Goal: Task Accomplishment & Management: Use online tool/utility

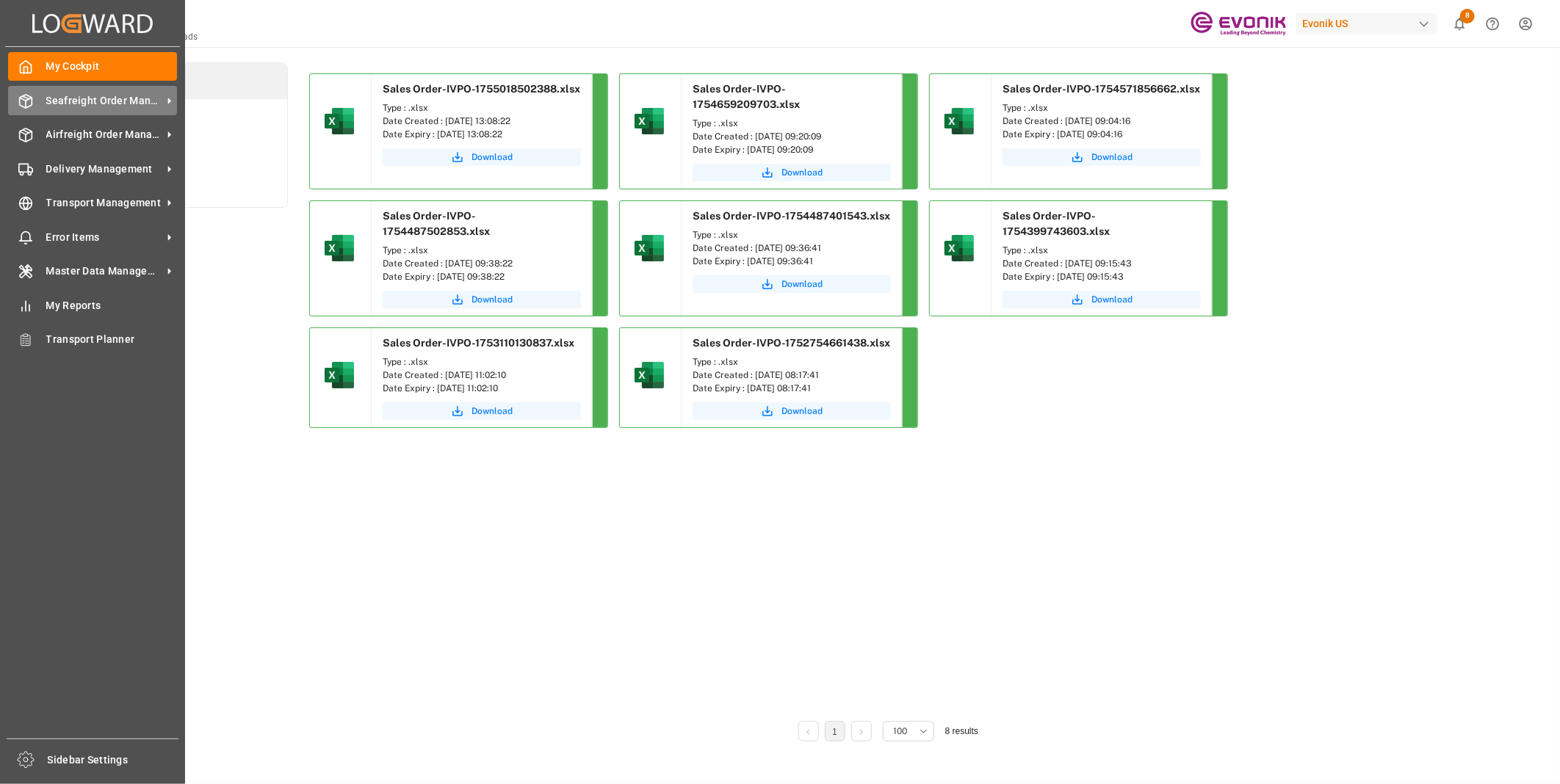
click at [77, 100] on span "Seafreight Order Management" at bounding box center [104, 101] width 116 height 15
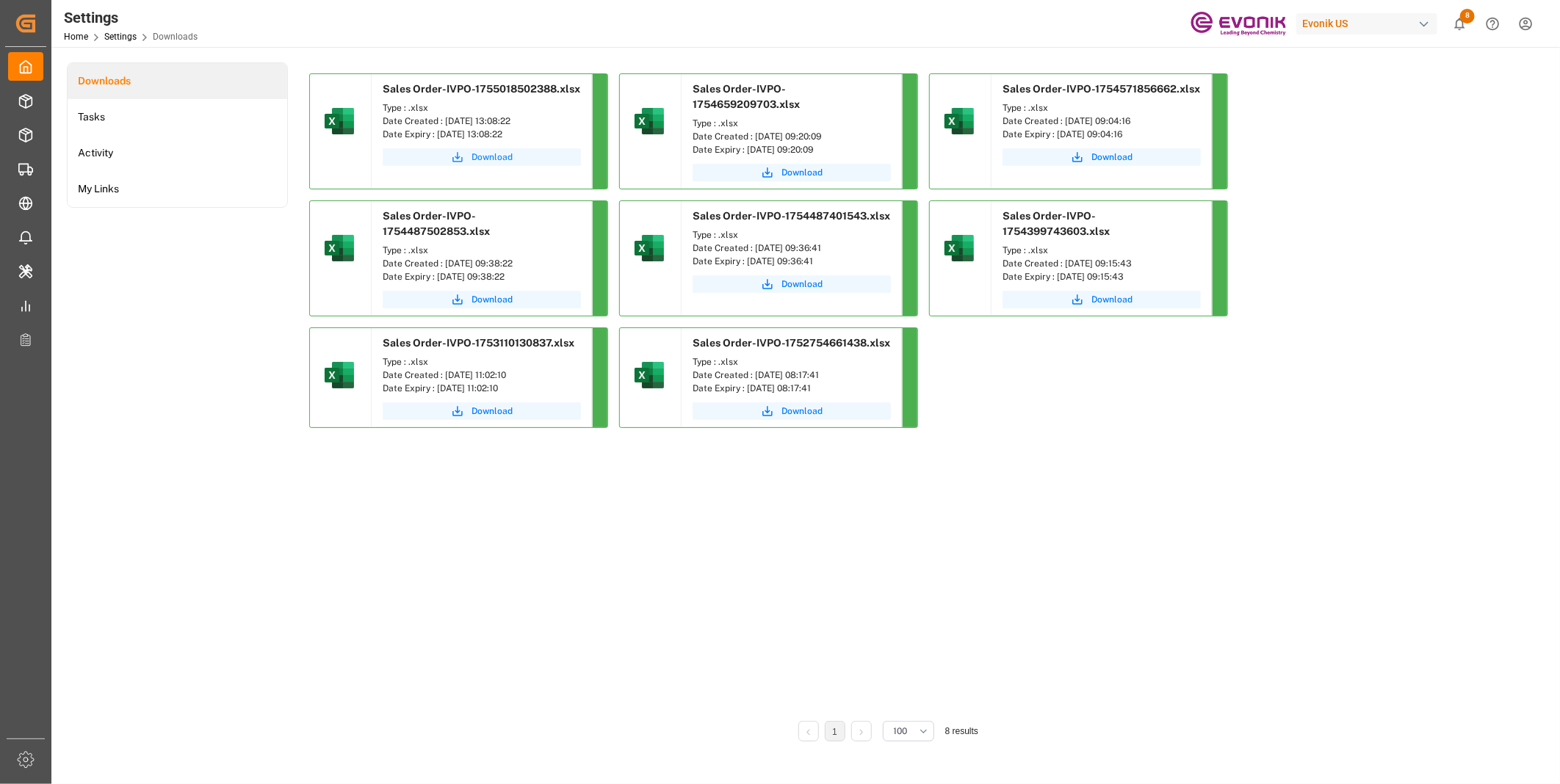
click at [487, 158] on span "Download" at bounding box center [492, 157] width 41 height 13
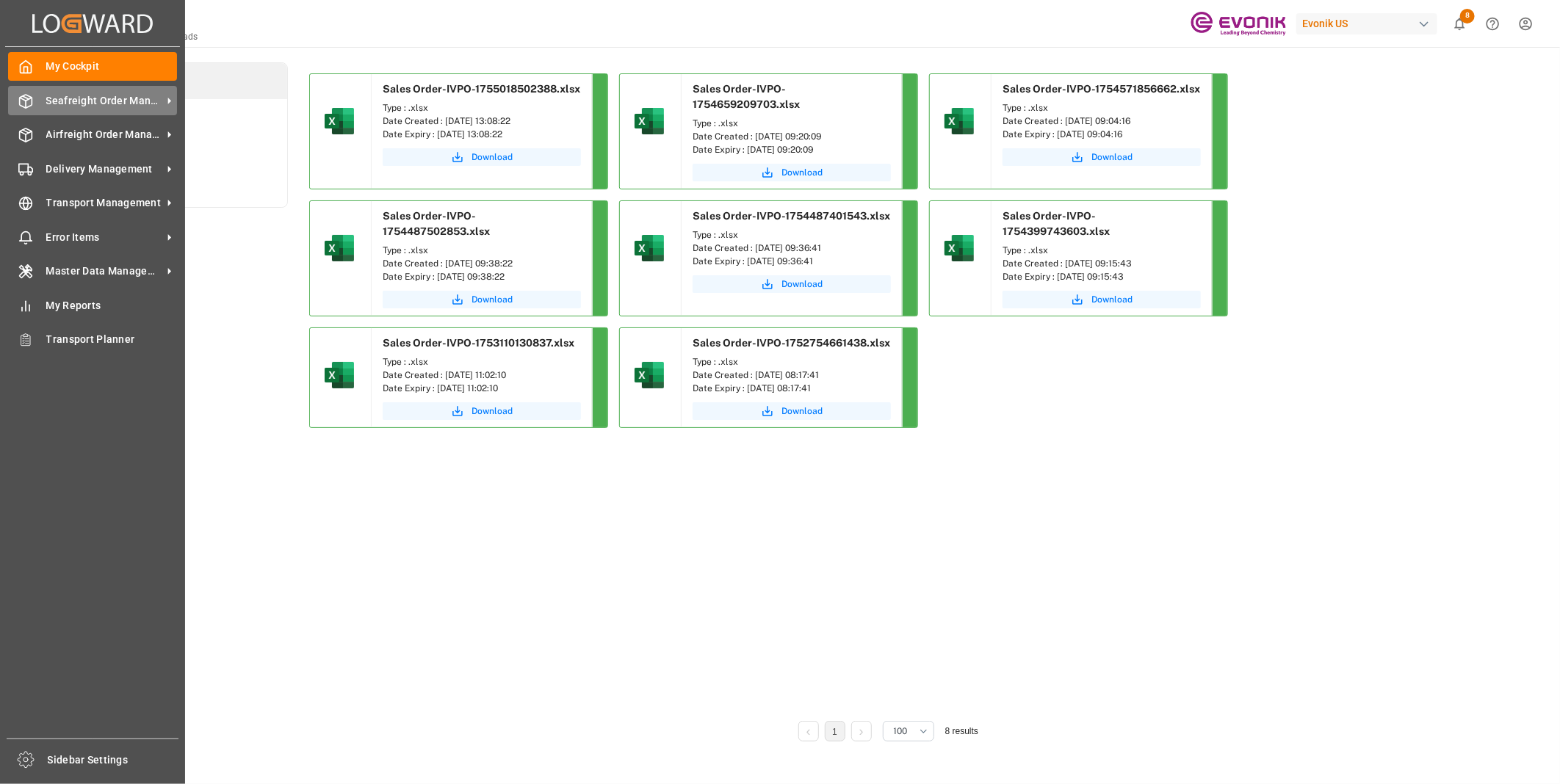
click at [31, 96] on icon at bounding box center [25, 101] width 15 height 15
click at [25, 104] on icon at bounding box center [25, 101] width 15 height 15
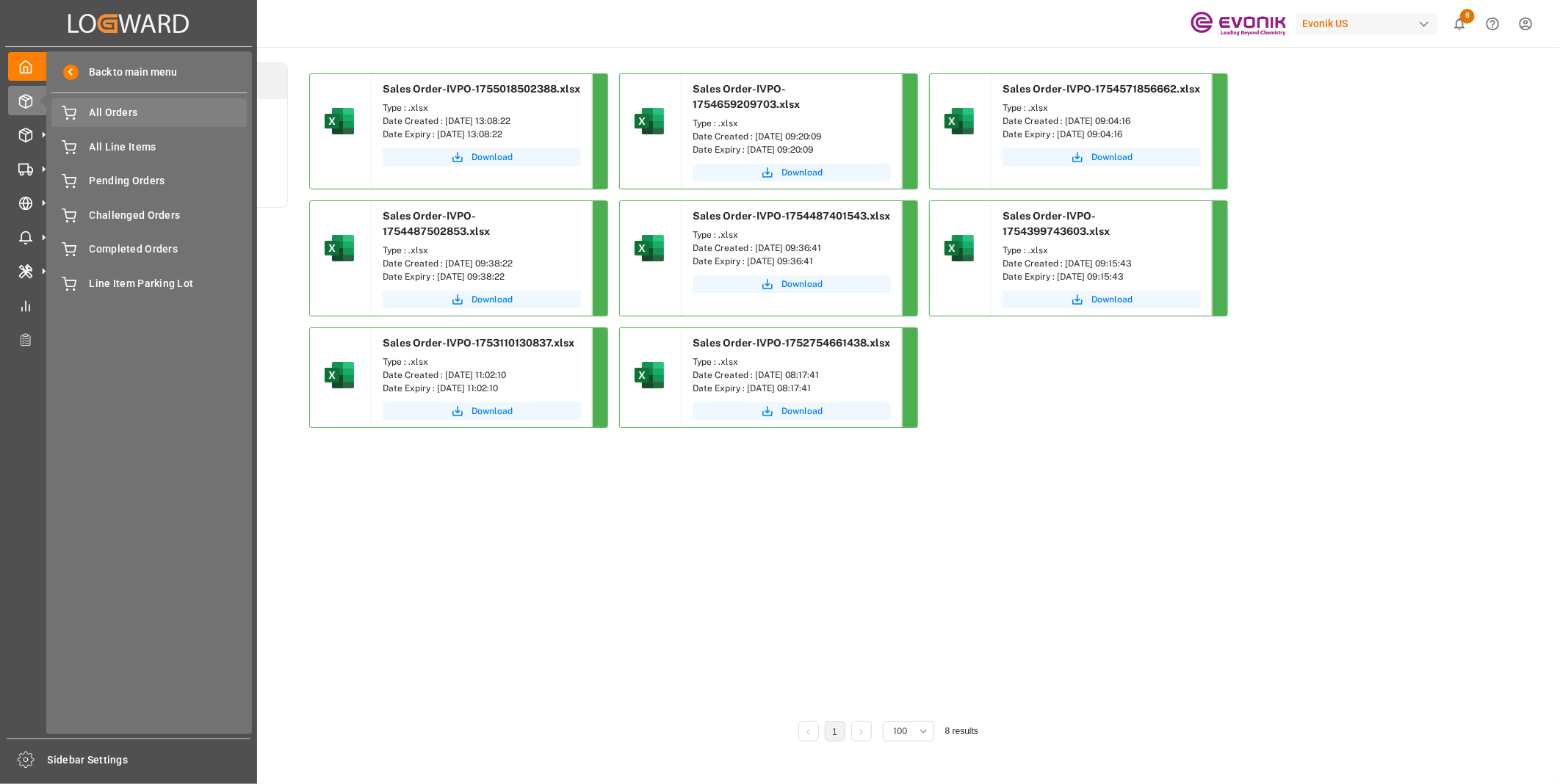
click at [91, 111] on span "All Orders" at bounding box center [168, 113] width 158 height 15
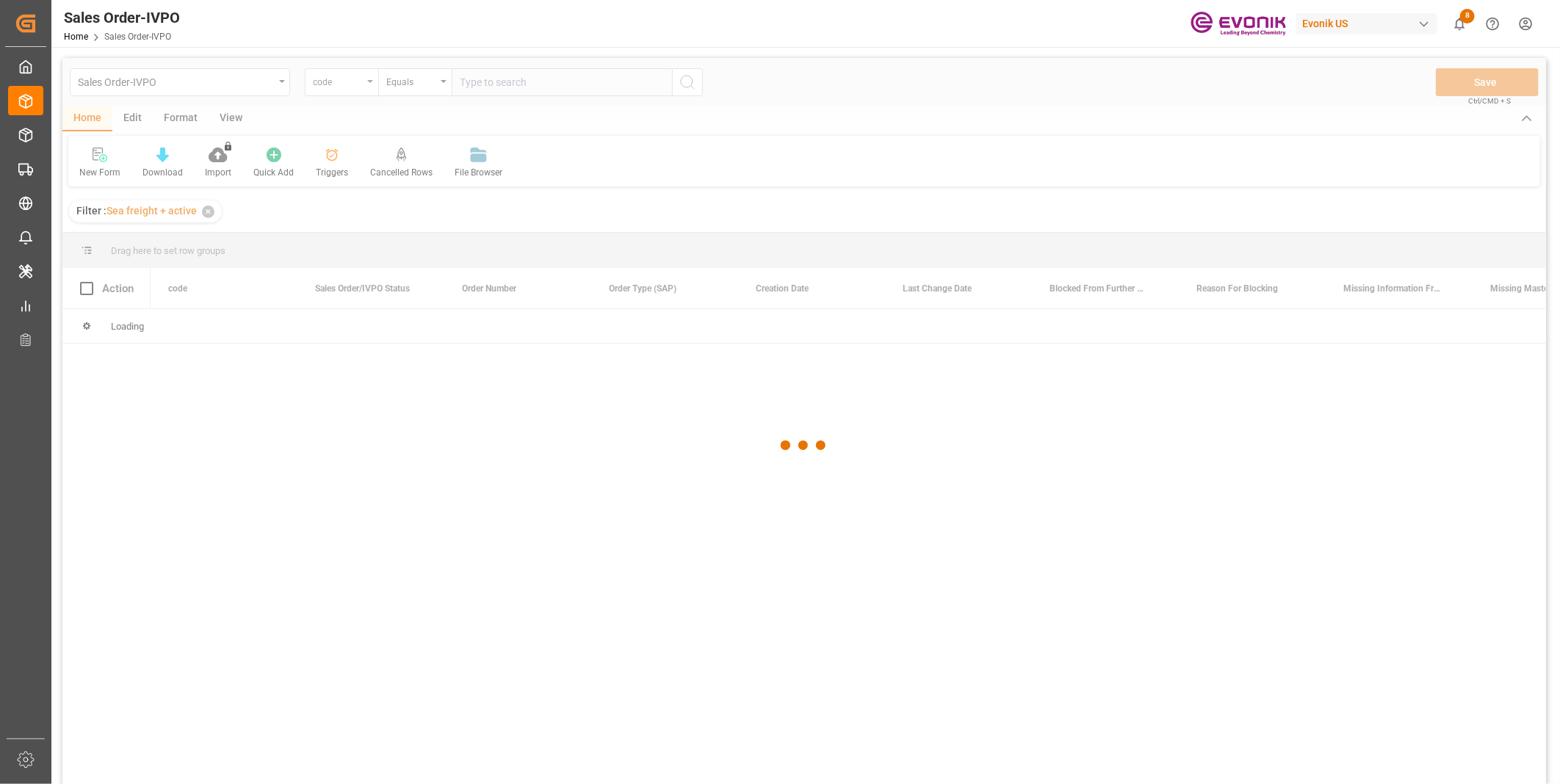
click at [338, 87] on div at bounding box center [804, 446] width 1483 height 776
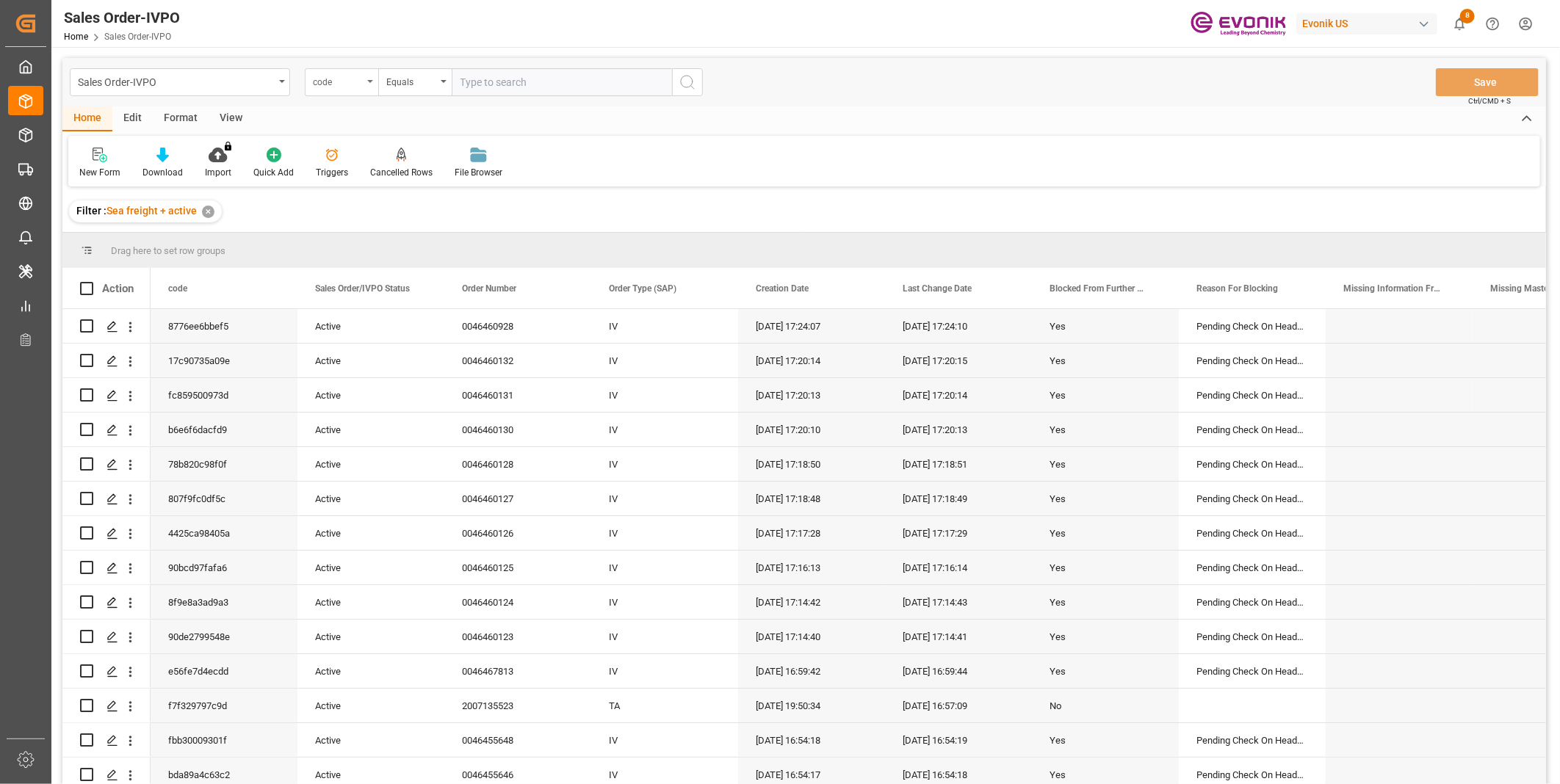
click at [325, 90] on div "code" at bounding box center [342, 82] width 74 height 28
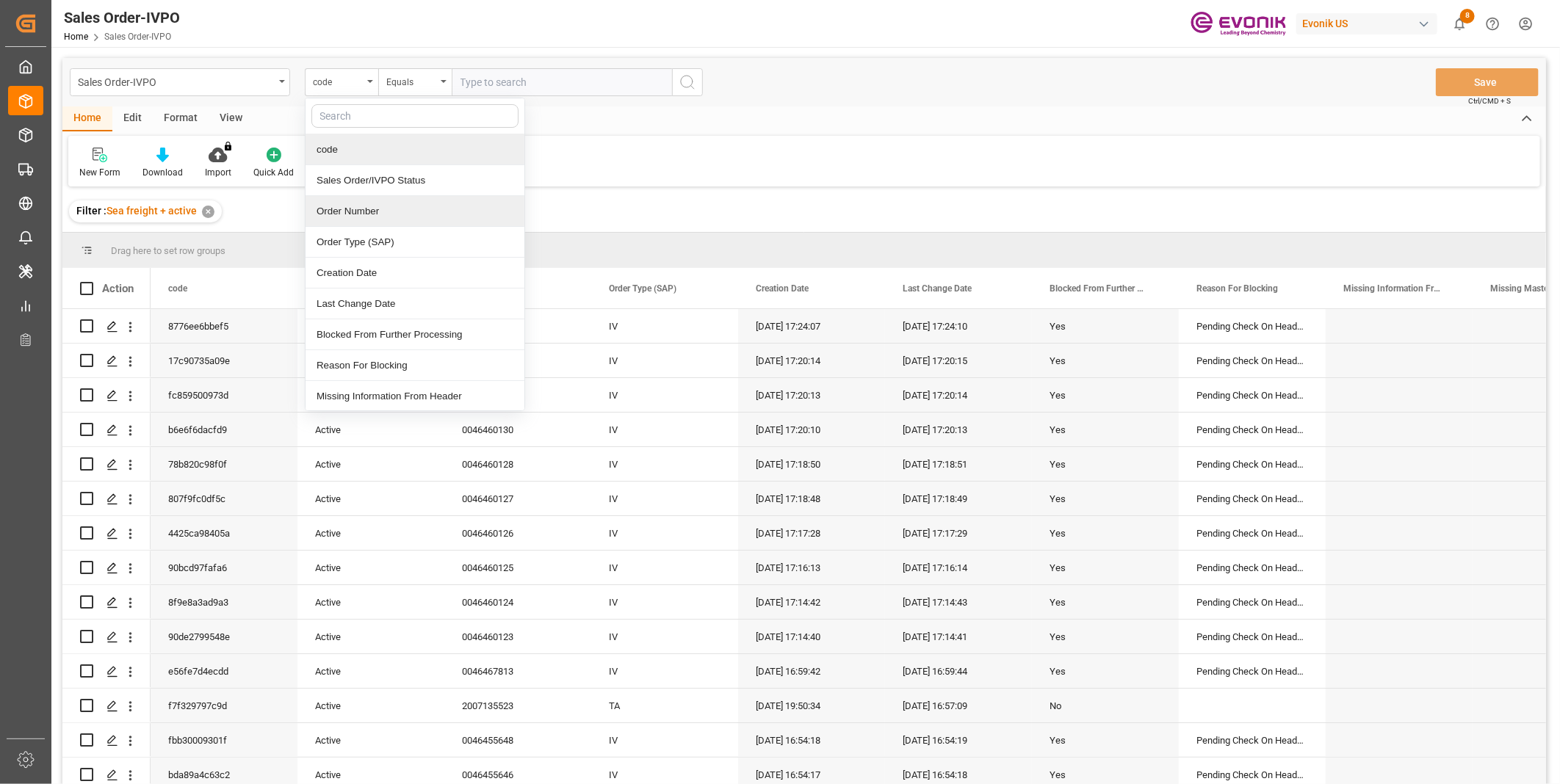
click at [346, 209] on div "Order Number" at bounding box center [415, 211] width 219 height 31
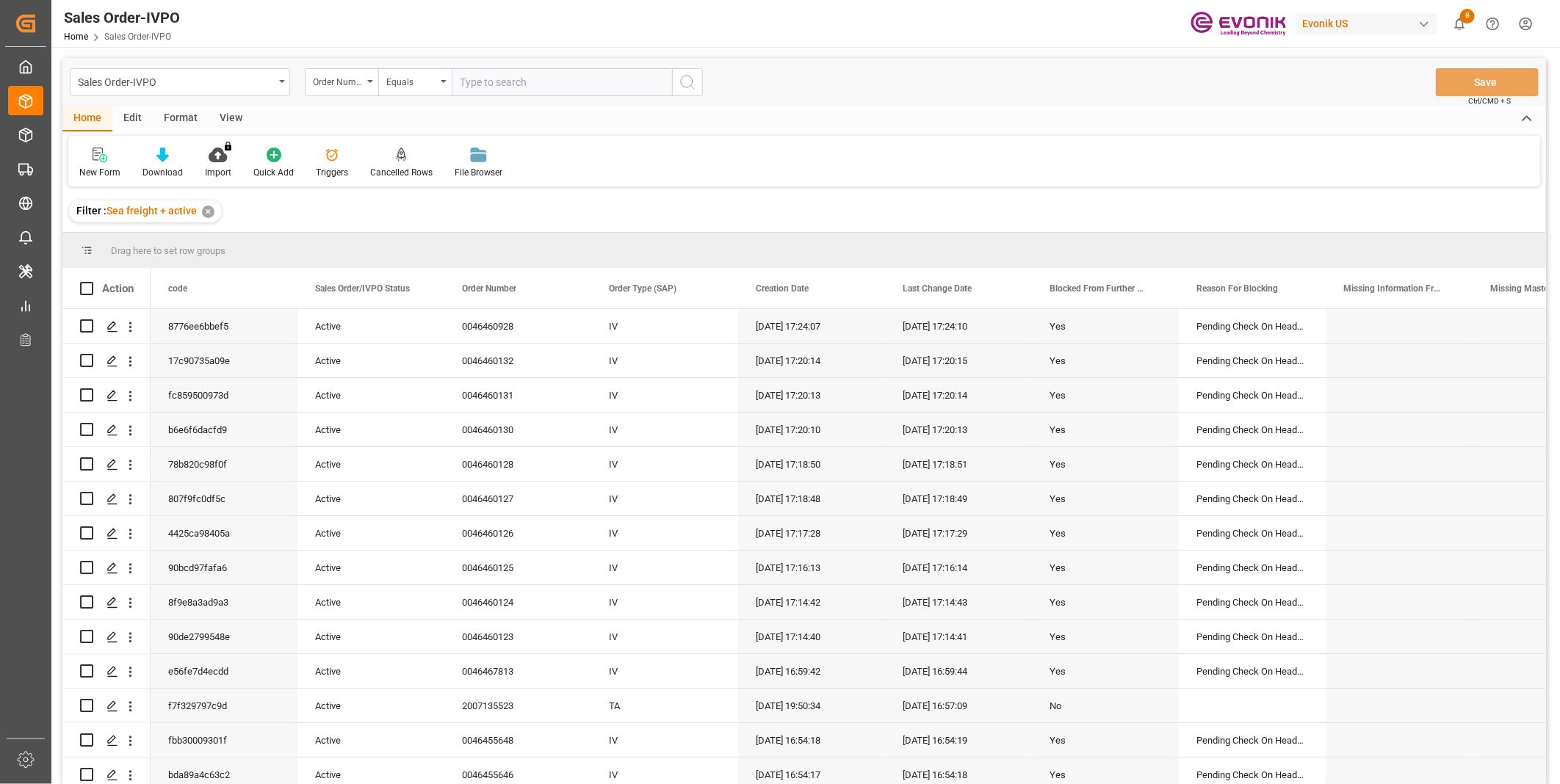
click at [514, 82] on input "text" at bounding box center [562, 82] width 221 height 28
paste input "0046466726"
type input "0046466726"
click at [686, 83] on icon "search button" at bounding box center [687, 82] width 18 height 18
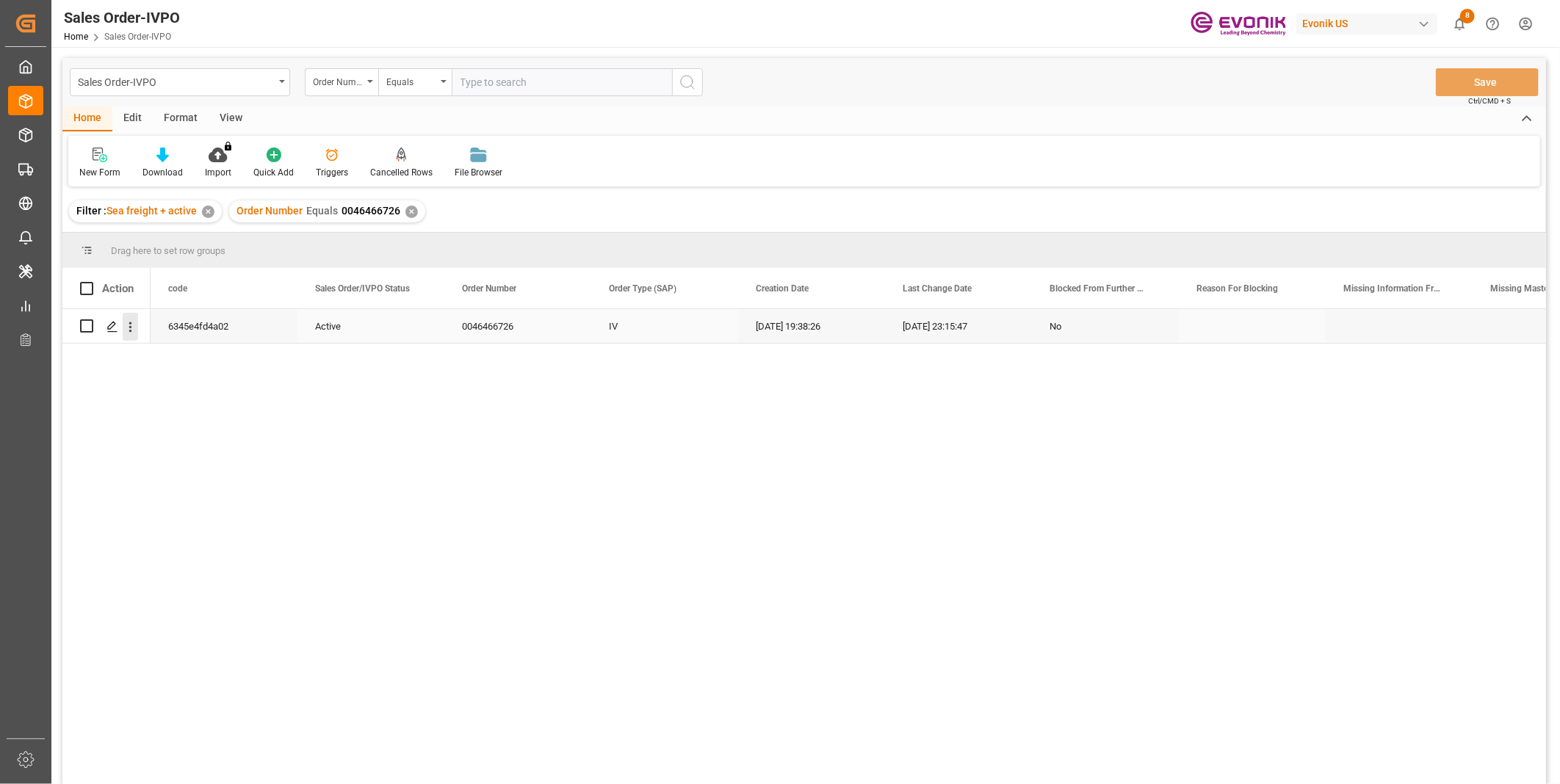
click at [131, 335] on button "open menu" at bounding box center [130, 327] width 15 height 28
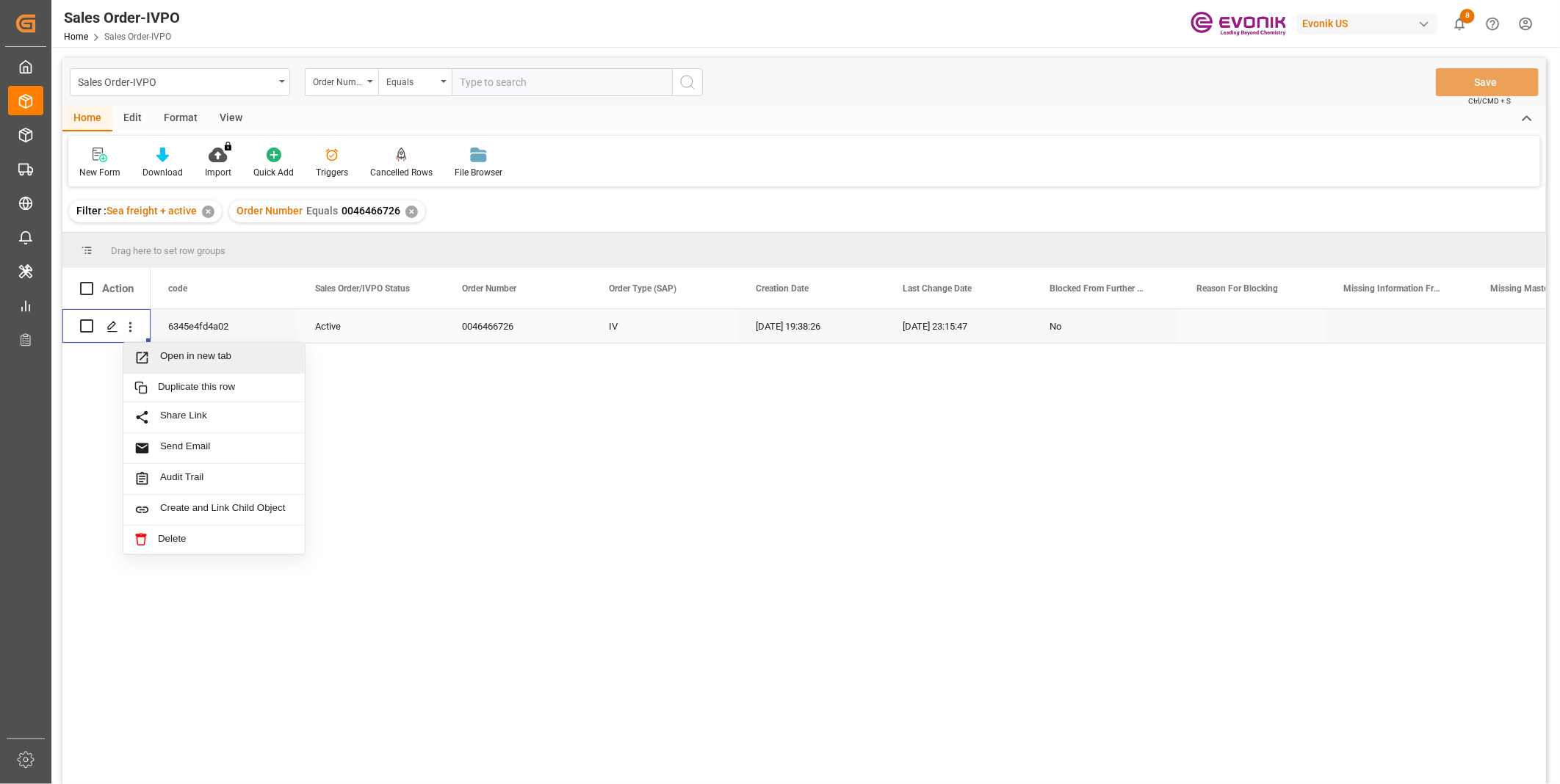
click at [214, 354] on span "Open in new tab" at bounding box center [227, 358] width 134 height 15
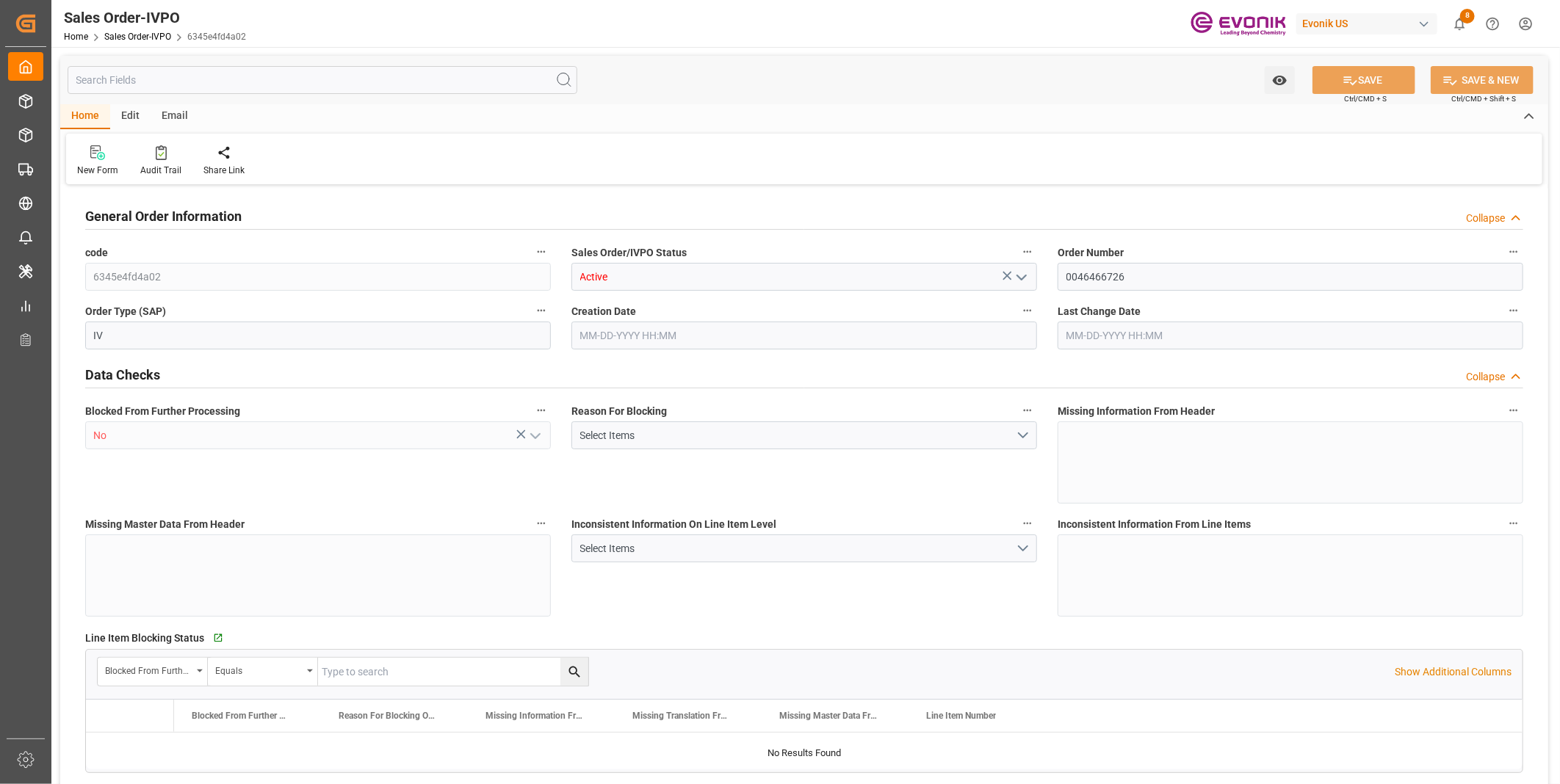
type input "INNSA"
type input "0"
type input "1"
type input "800.968"
type input "08-07-2025 19:38"
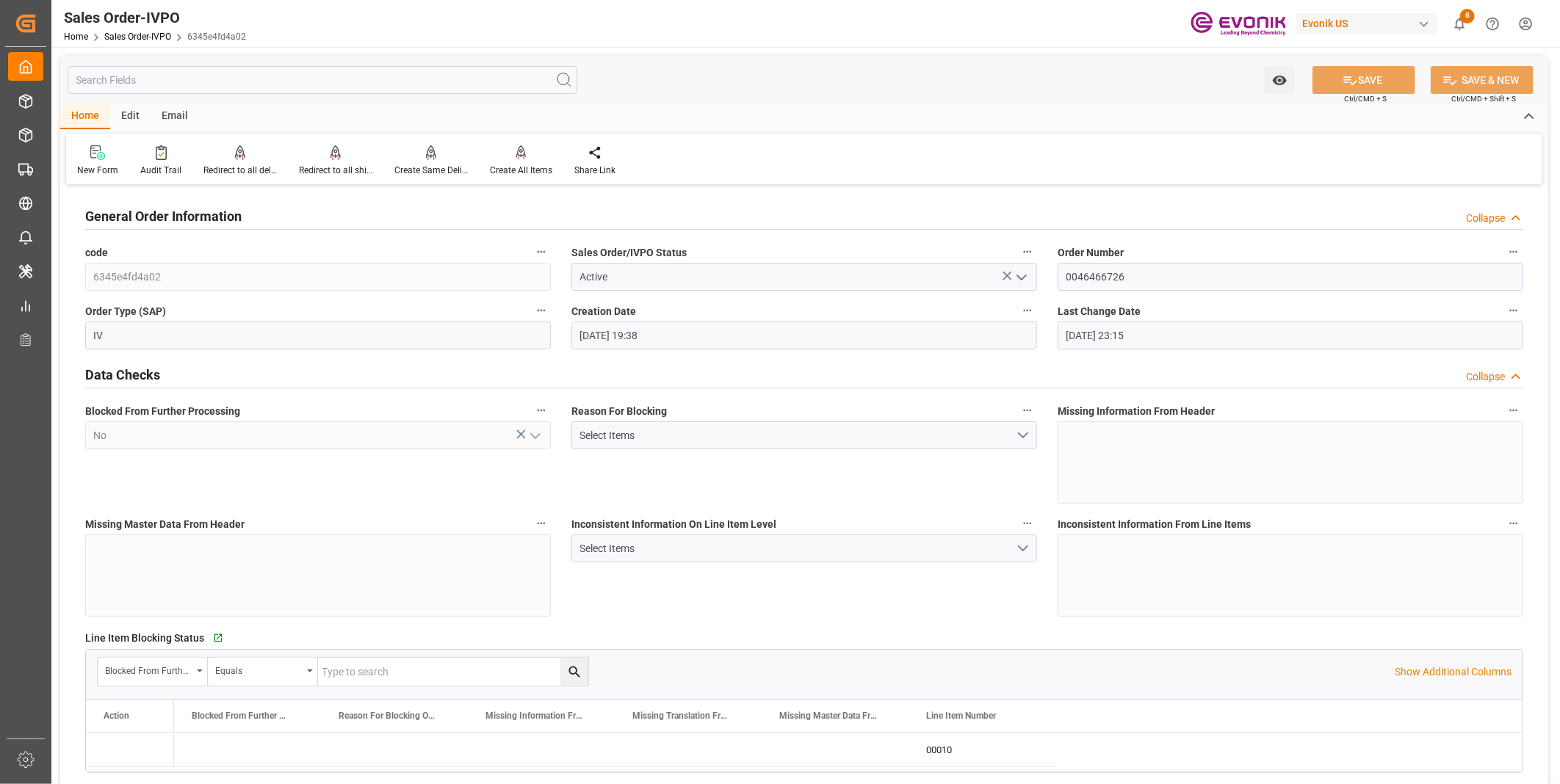
type input "08-08-2025 23:15"
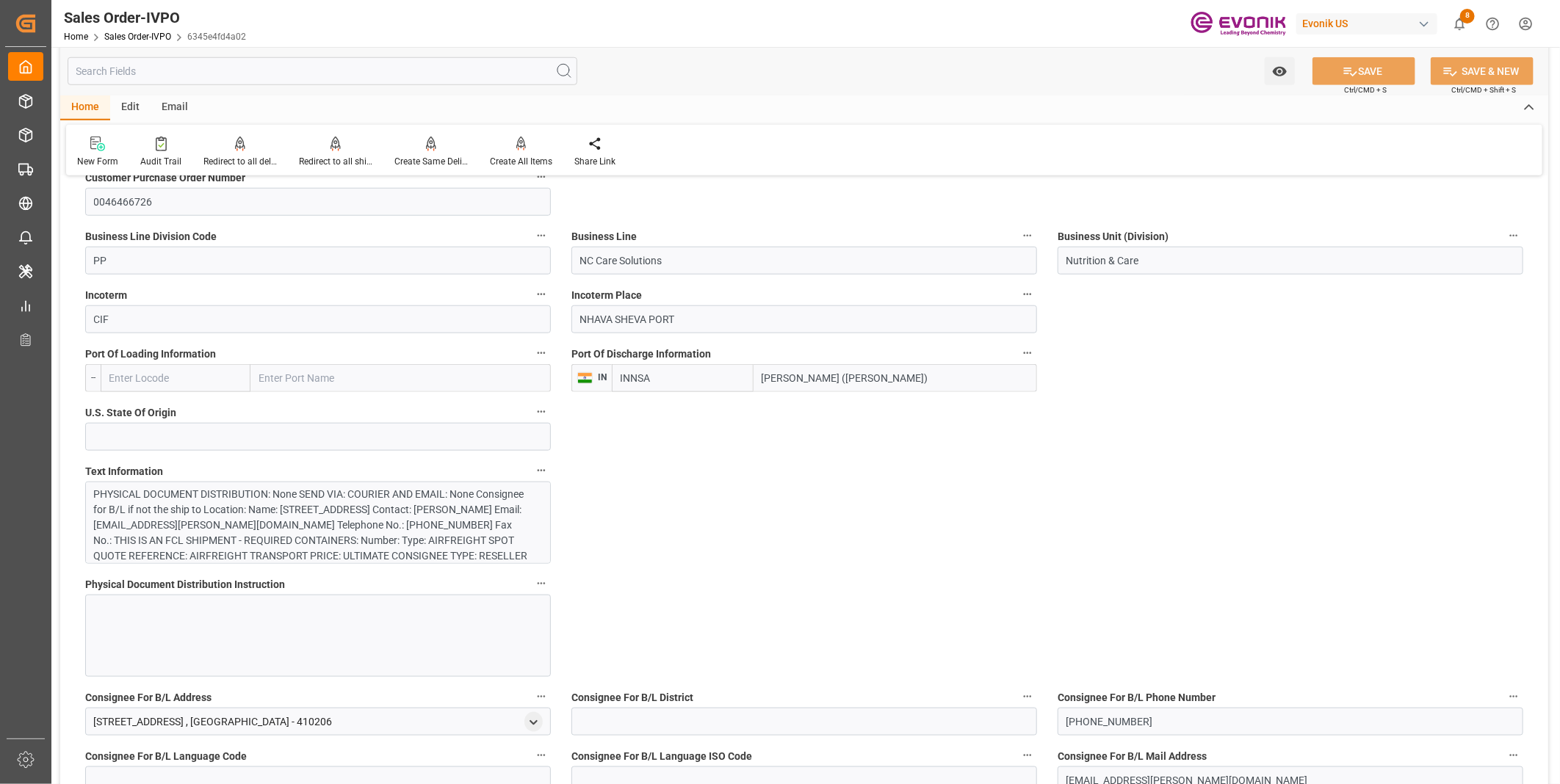
scroll to position [897, 0]
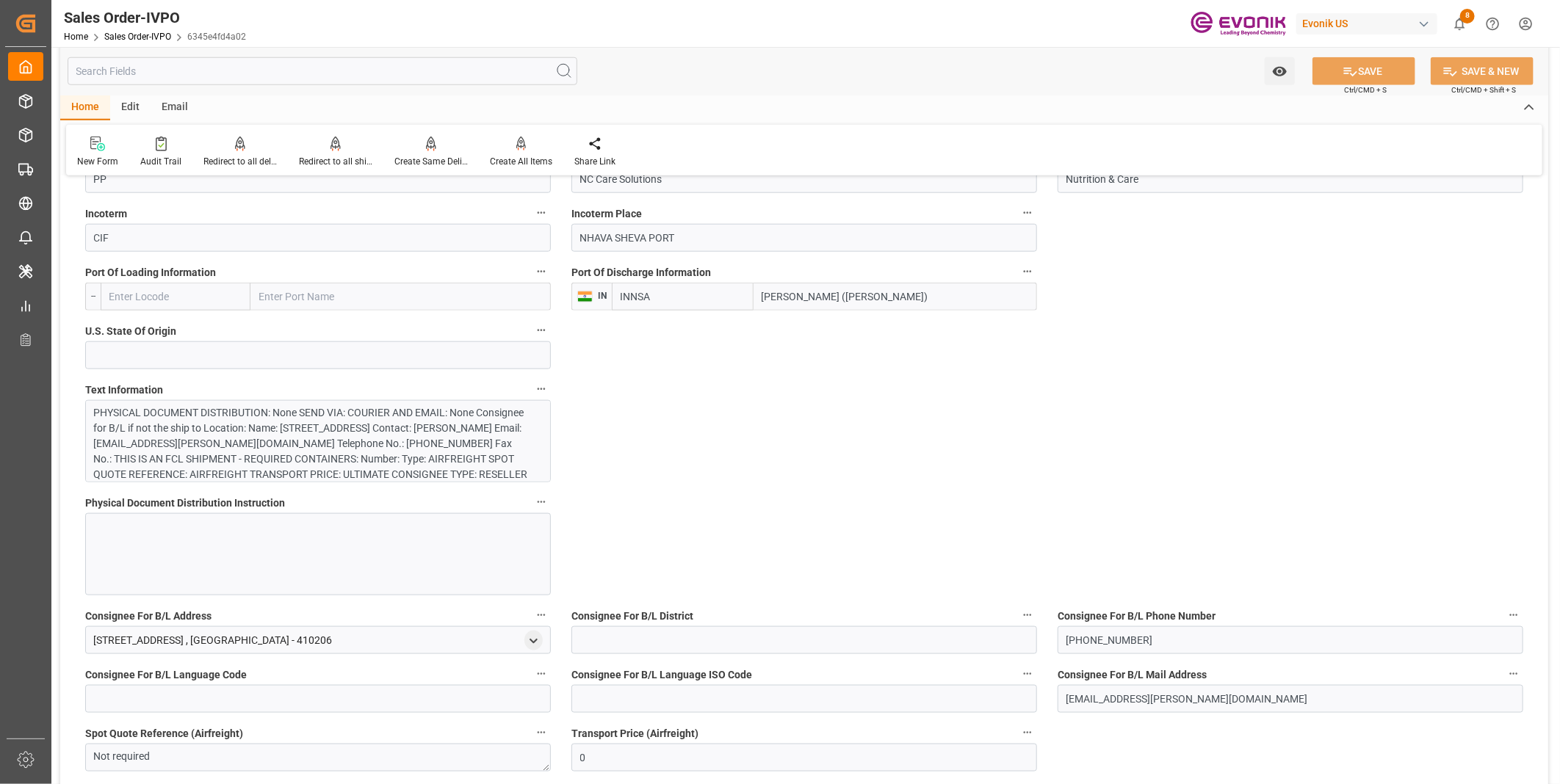
click at [304, 427] on div "PHYSICAL DOCUMENT DISTRIBUTION: None SEND VIA: COURIER AND EMAIL: None Consigne…" at bounding box center [312, 474] width 436 height 139
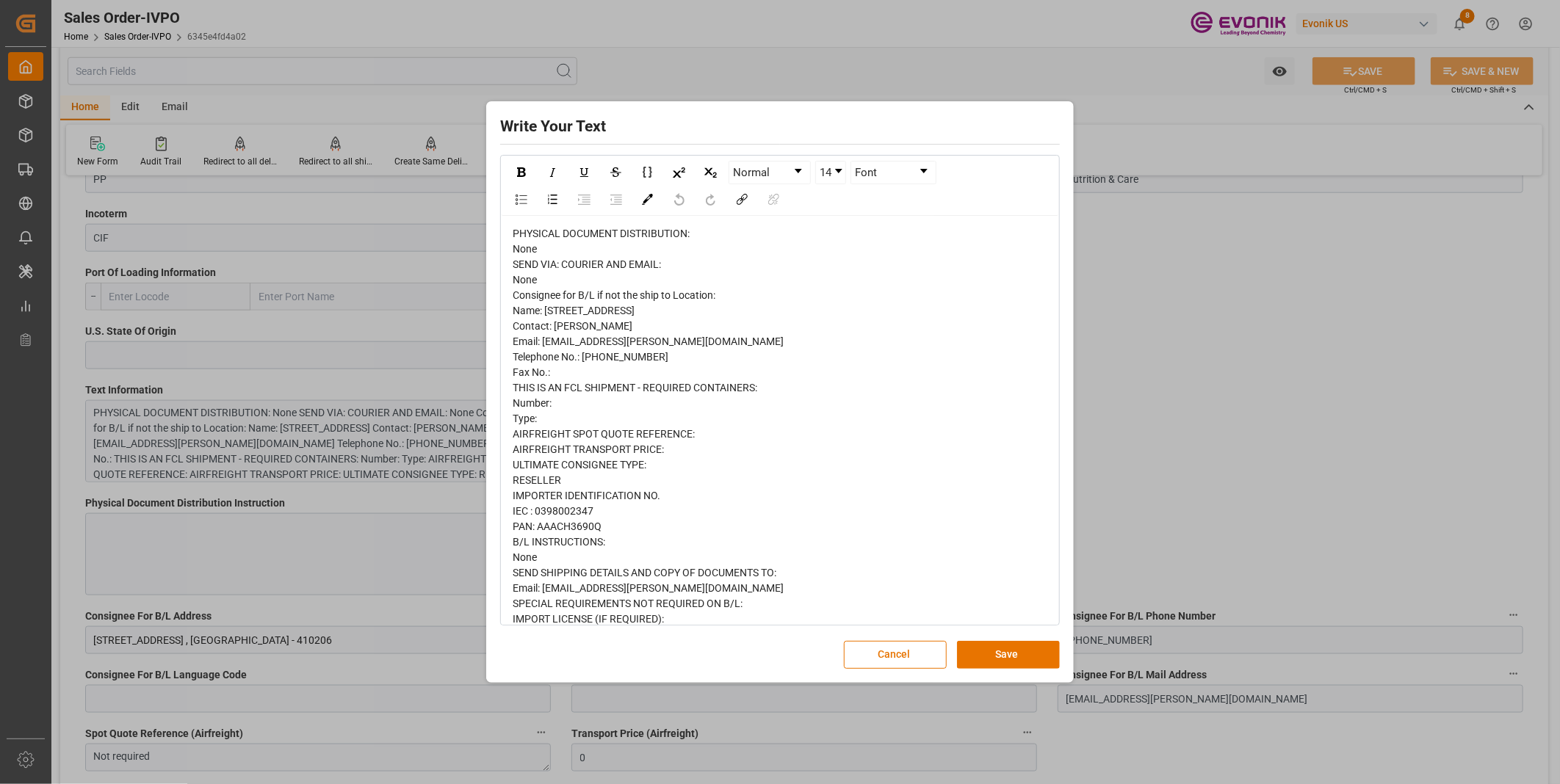
scroll to position [90, 0]
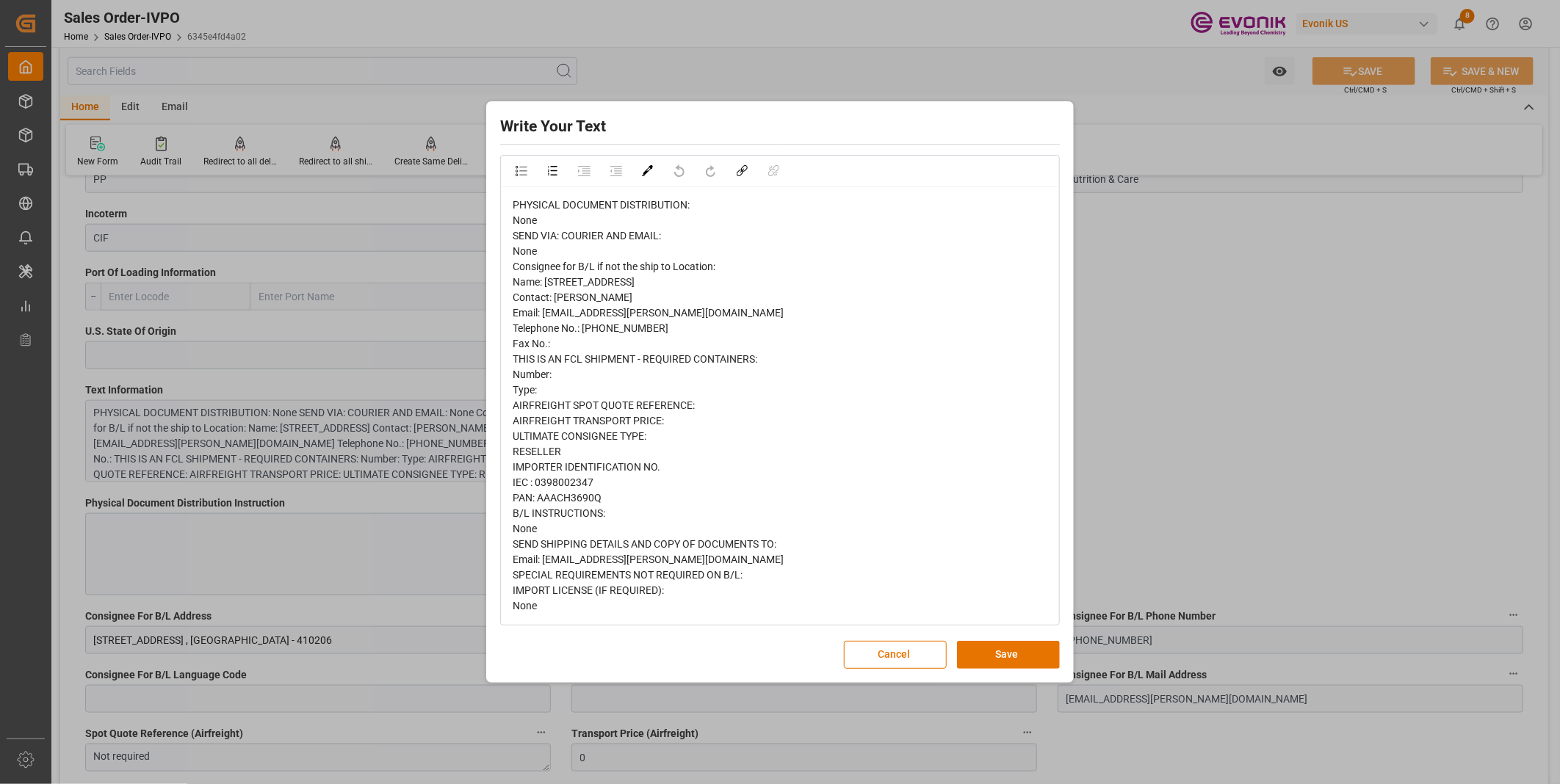
click at [581, 659] on div "Cancel Save" at bounding box center [780, 655] width 560 height 28
click at [1166, 277] on div "Write Your Text Normal 14 Font PHYSICAL DOCUMENT DISTRIBUTION: None SEND VIA: C…" at bounding box center [780, 392] width 1560 height 784
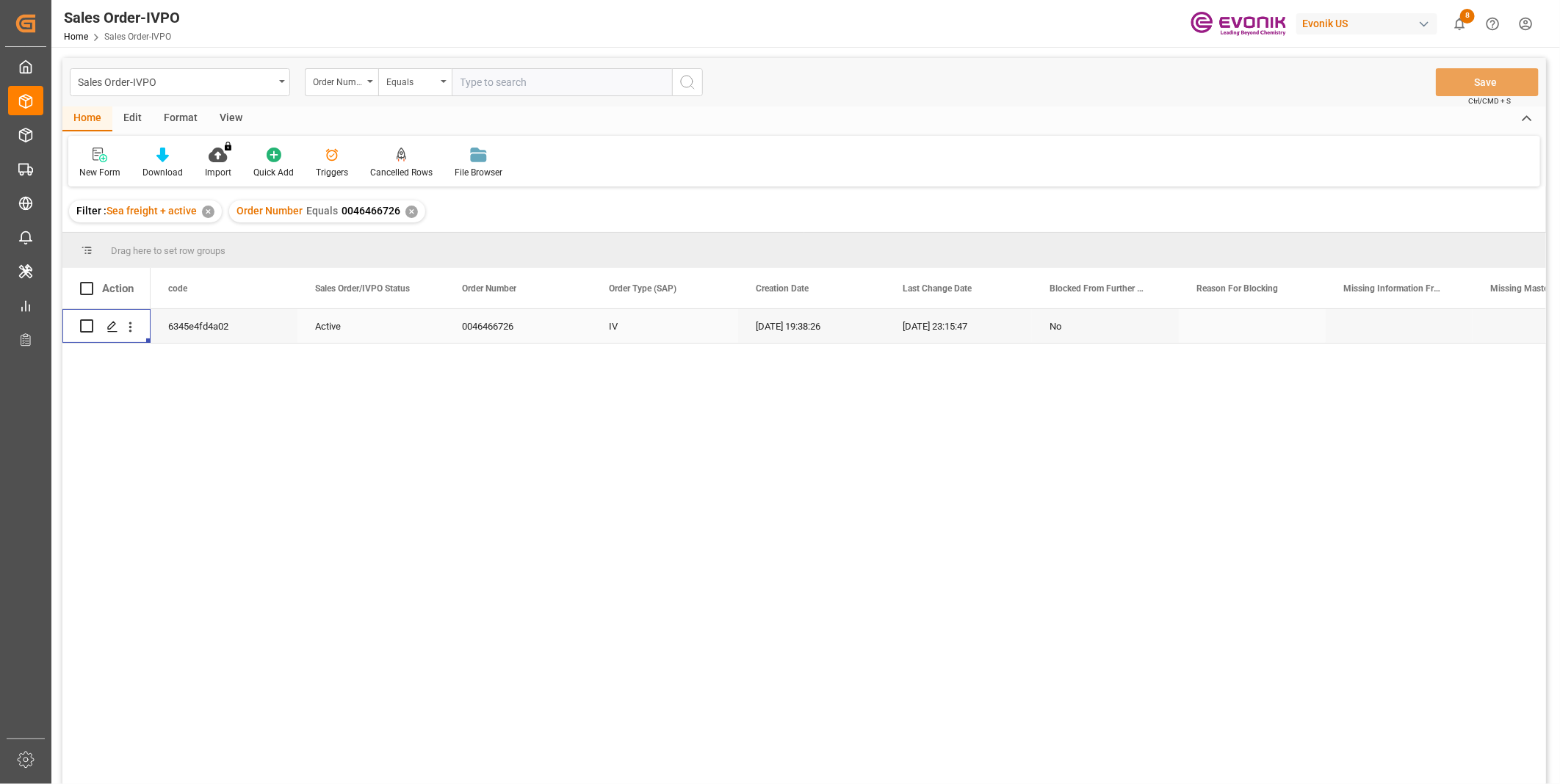
click at [496, 81] on input "text" at bounding box center [562, 82] width 221 height 28
paste input "46464502"
type input "0046464502"
